Goal: Register for event/course

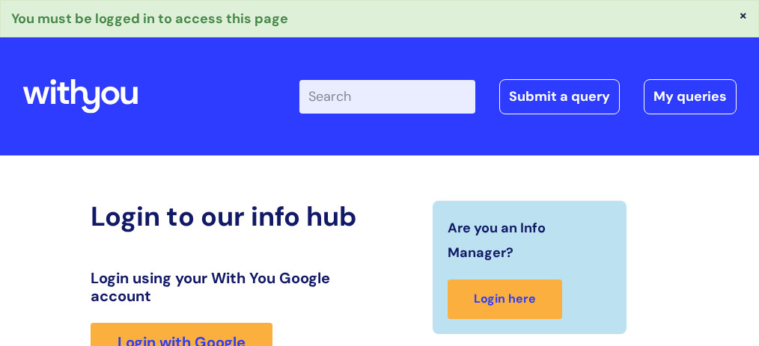
scroll to position [334, 0]
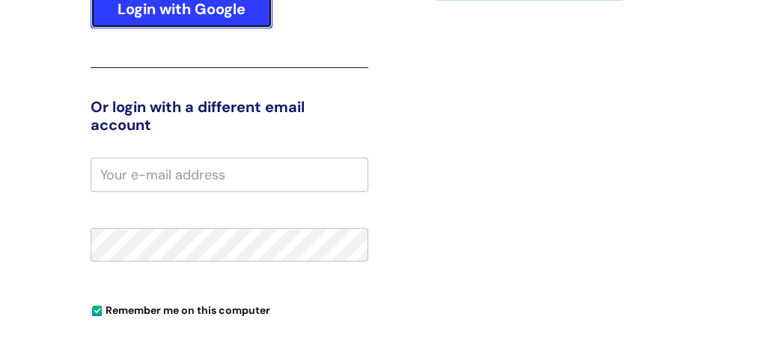
click at [235, 13] on link "Login with Google" at bounding box center [182, 9] width 182 height 39
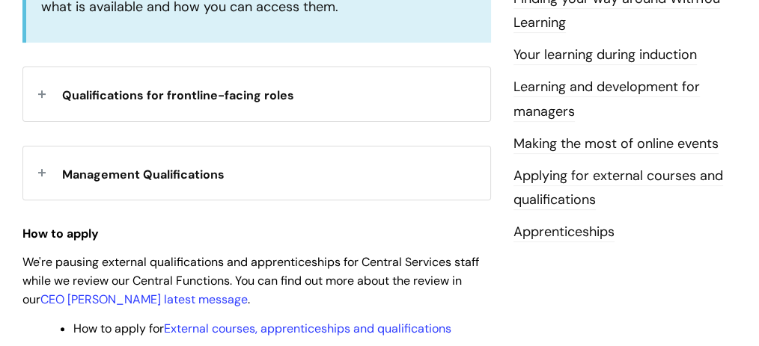
scroll to position [548, 0]
click at [193, 172] on span "Management Qualifications" at bounding box center [143, 174] width 162 height 16
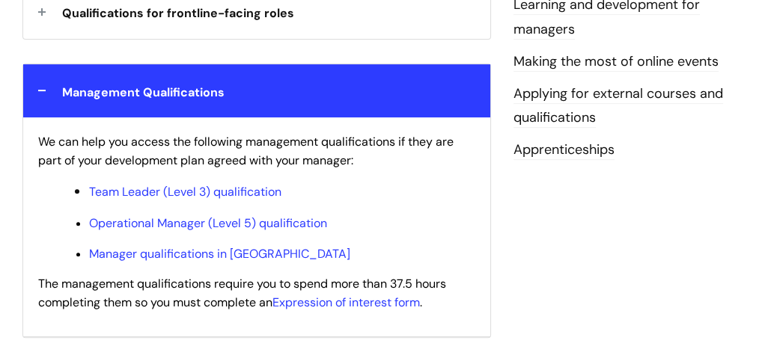
scroll to position [648, 0]
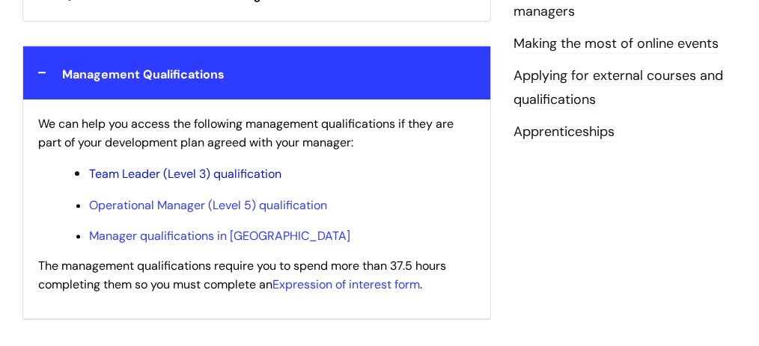
click at [257, 169] on link "Team Leader (Level 3) qualification" at bounding box center [185, 174] width 192 height 16
click at [381, 284] on link "Expression of interest form" at bounding box center [345, 285] width 147 height 16
click at [224, 172] on link "Team Leader (Level 3) qualification" at bounding box center [185, 174] width 192 height 16
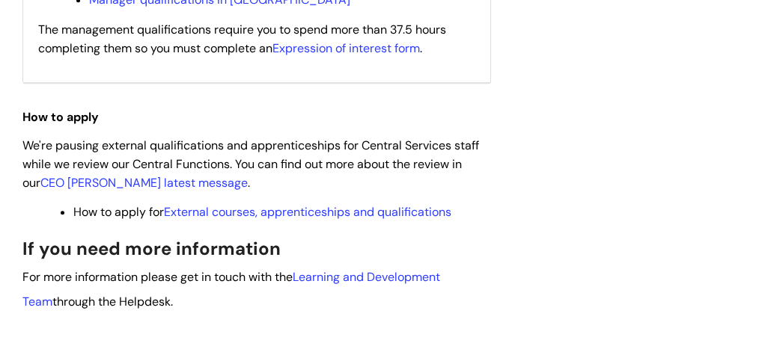
scroll to position [698, 0]
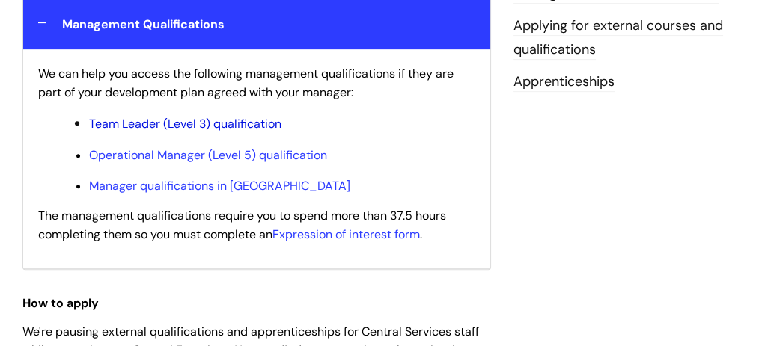
click at [256, 123] on link "Team Leader (Level 3) qualification" at bounding box center [185, 124] width 192 height 16
